Goal: Information Seeking & Learning: Find specific page/section

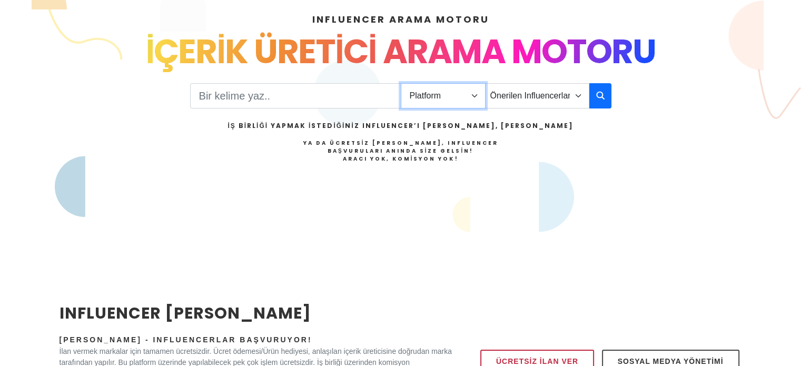
click at [464, 93] on select "Platform Instagram Facebook Youtube Tiktok Twitter Twitch" at bounding box center [443, 95] width 85 height 25
select select "1"
click at [401, 83] on select "Platform Instagram Facebook Youtube Tiktok Twitter Twitch" at bounding box center [443, 95] width 85 height 25
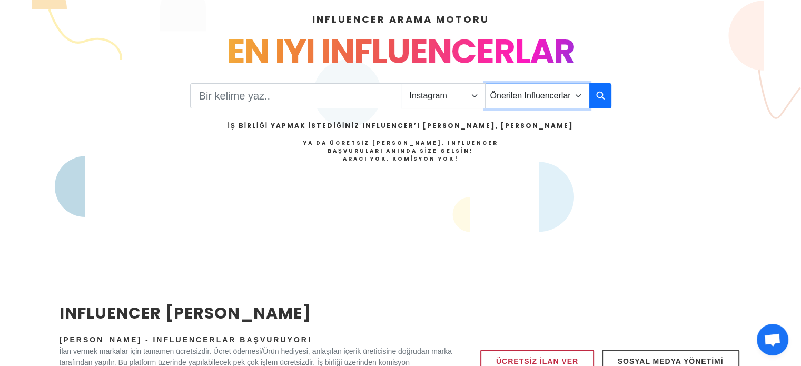
click at [578, 99] on select "Önerilen Influencerlar Aile & [PERSON_NAME] & [PERSON_NAME] [PERSON_NAME] & Giy…" at bounding box center [537, 95] width 104 height 25
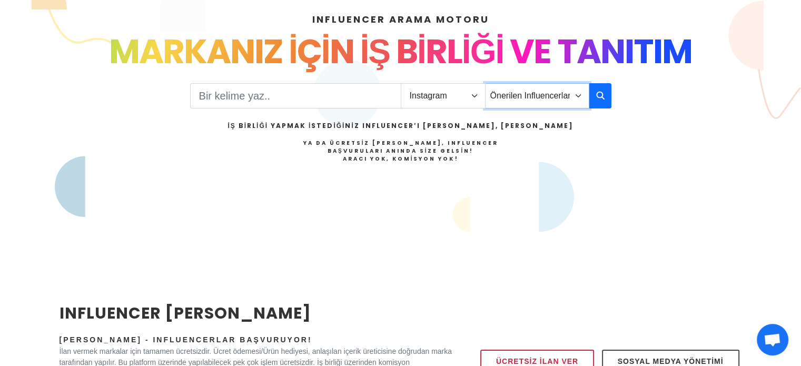
select select "11"
click at [485, 83] on select "Önerilen Influencerlar Aile & [PERSON_NAME] & [PERSON_NAME] [PERSON_NAME] & Giy…" at bounding box center [537, 95] width 104 height 25
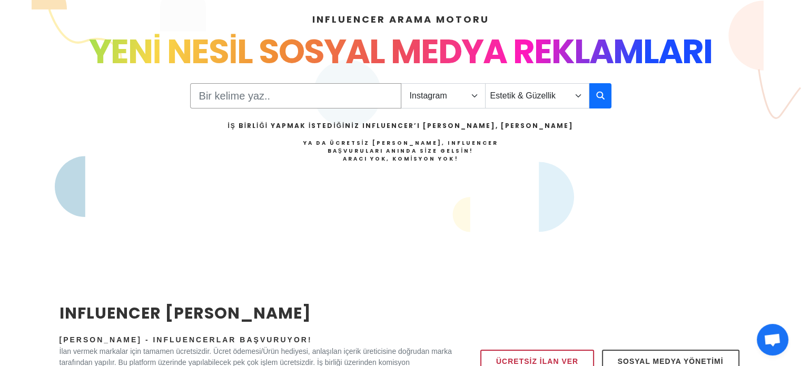
click at [241, 97] on input "Search" at bounding box center [295, 95] width 211 height 25
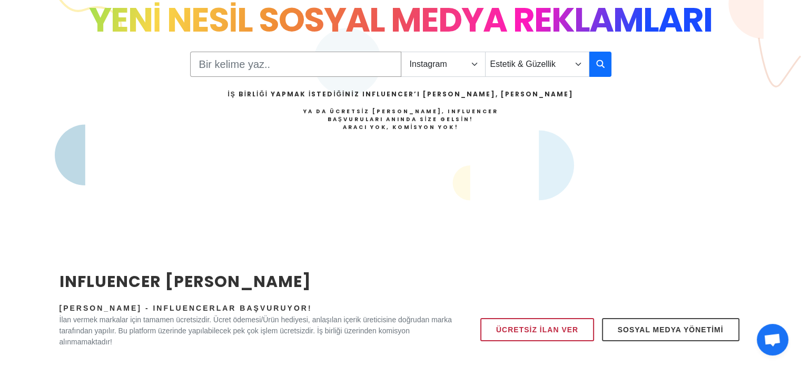
scroll to position [105, 0]
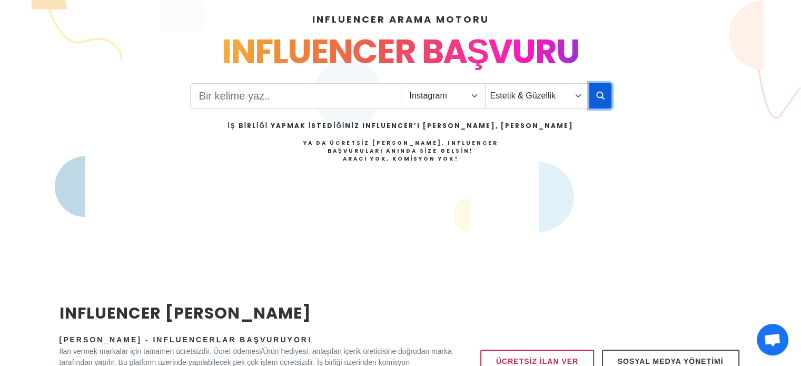
click at [603, 88] on button "button" at bounding box center [601, 95] width 22 height 25
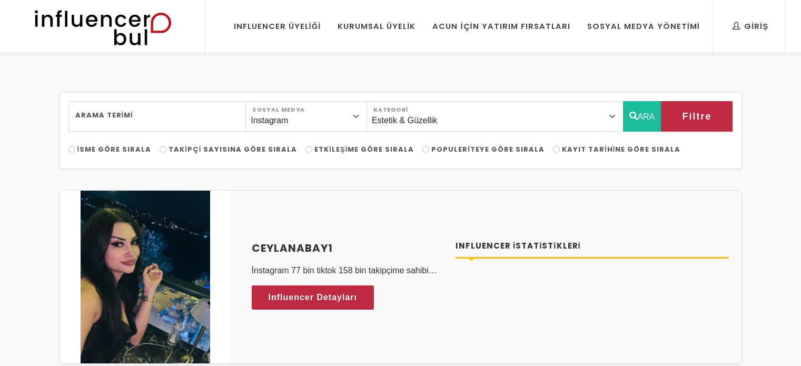
select select "11"
